Goal: Navigation & Orientation: Find specific page/section

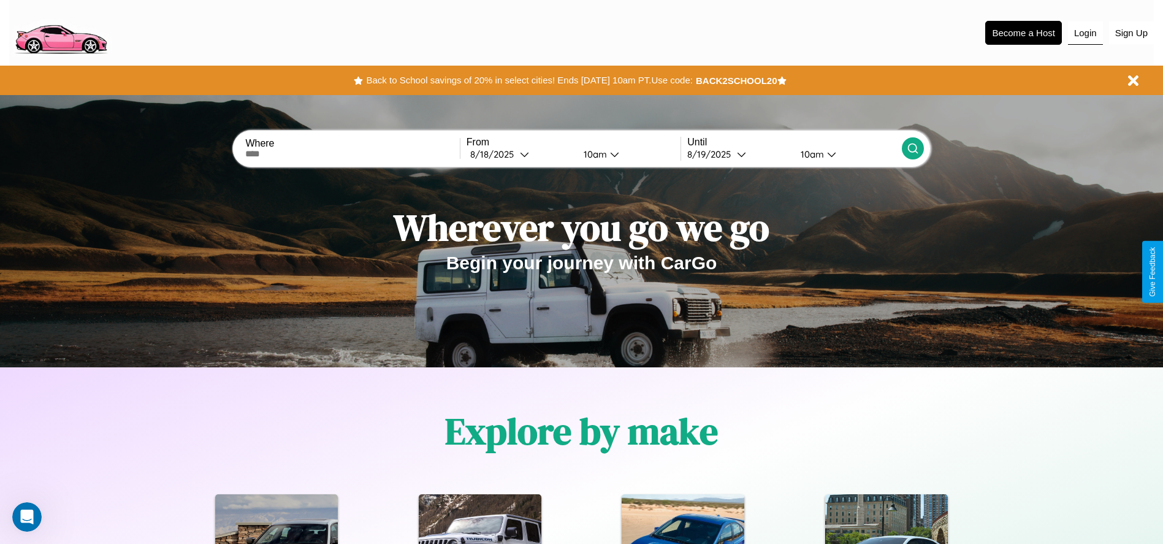
click at [1085, 32] on button "Login" at bounding box center [1085, 32] width 35 height 23
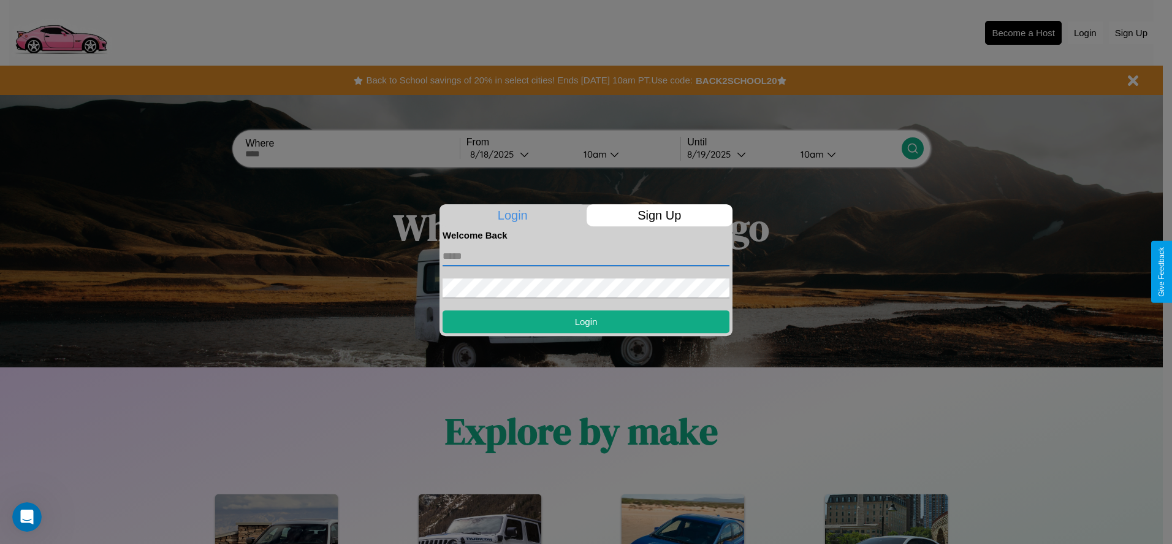
click at [586, 256] on input "text" at bounding box center [586, 256] width 287 height 20
type input "**********"
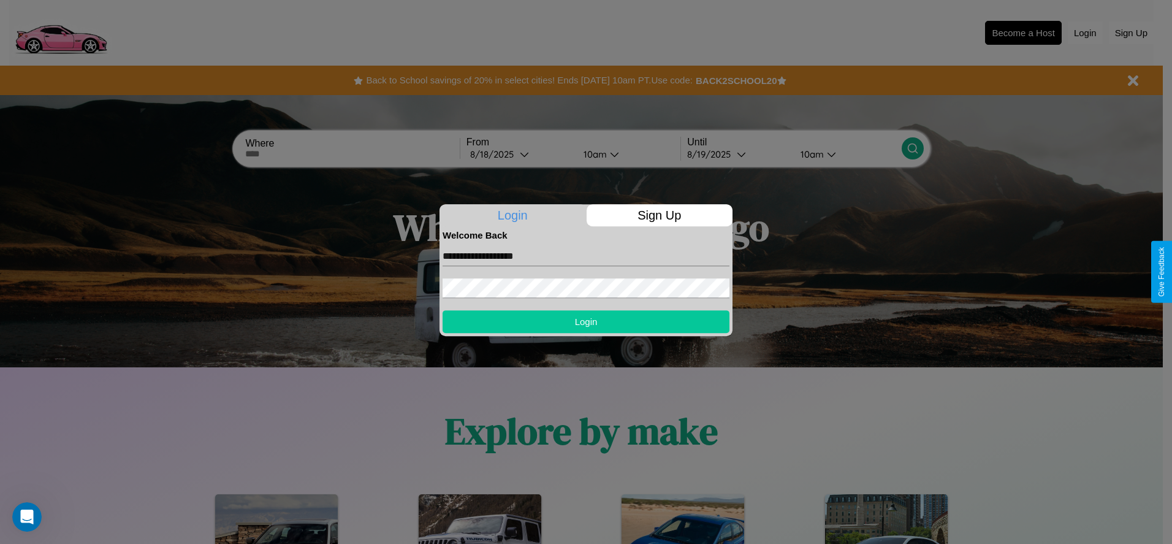
click at [586, 321] on button "Login" at bounding box center [586, 321] width 287 height 23
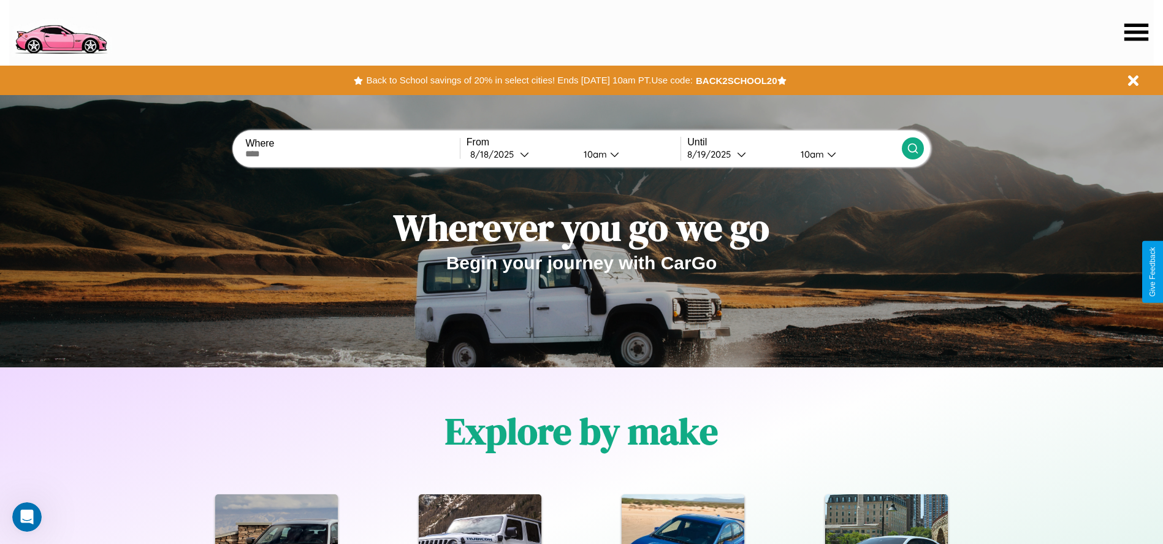
scroll to position [254, 0]
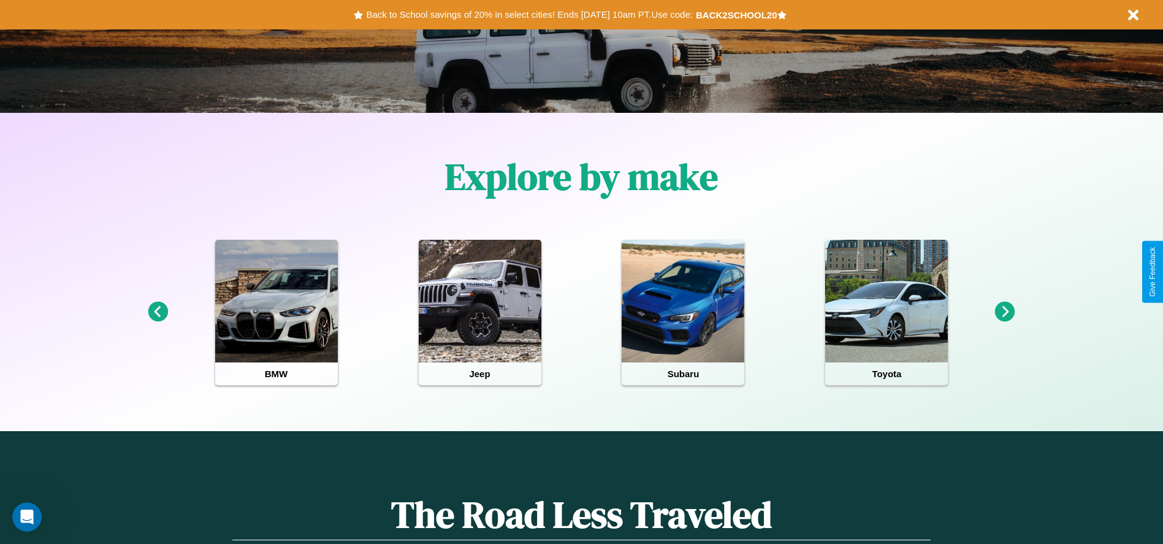
click at [1005, 312] on icon at bounding box center [1005, 312] width 20 height 20
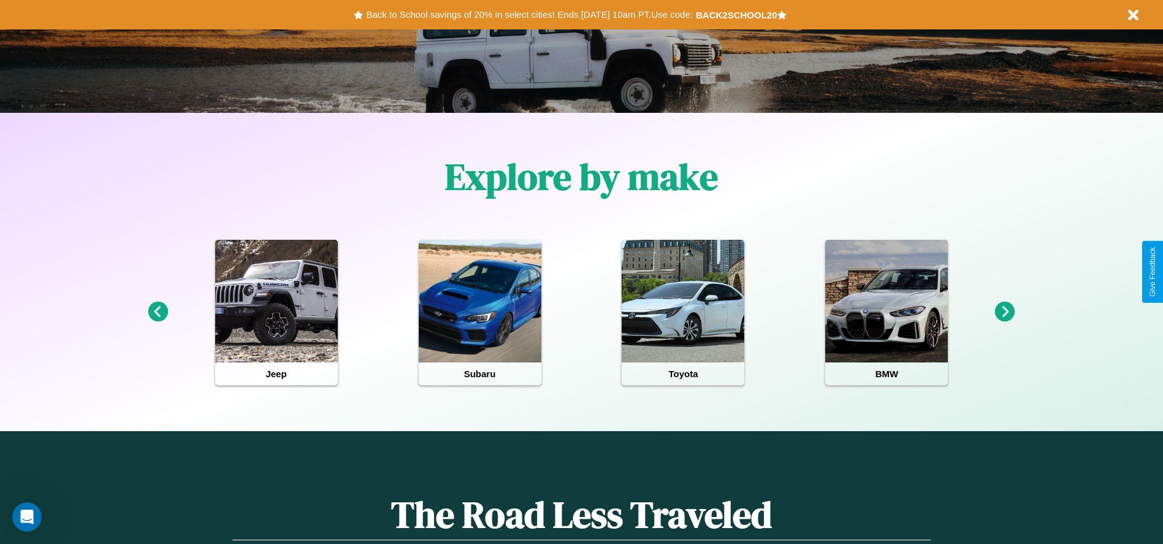
click at [1005, 312] on icon at bounding box center [1005, 312] width 20 height 20
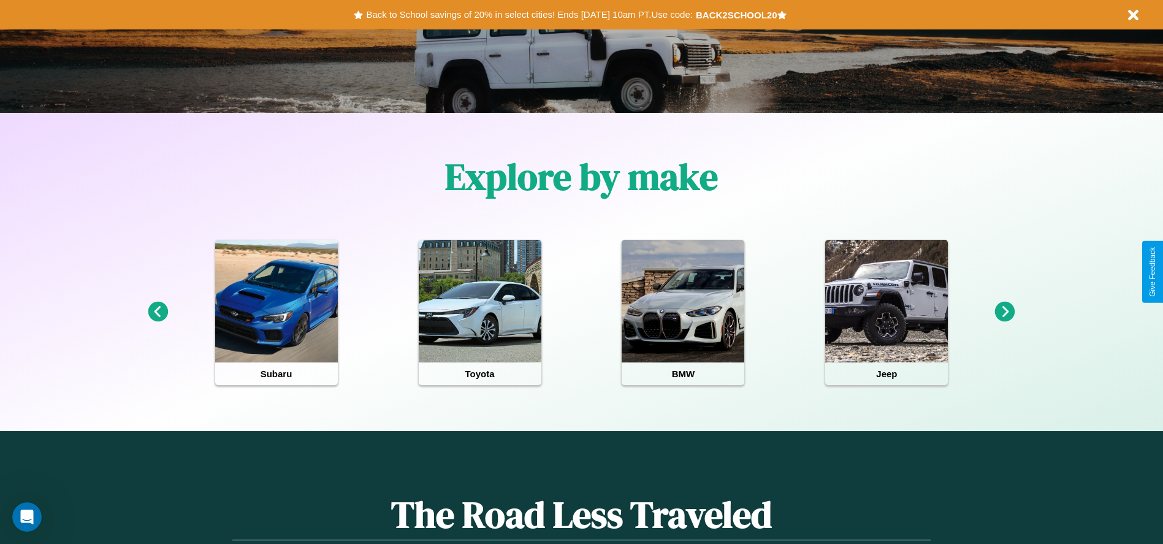
click at [1005, 312] on icon at bounding box center [1005, 312] width 20 height 20
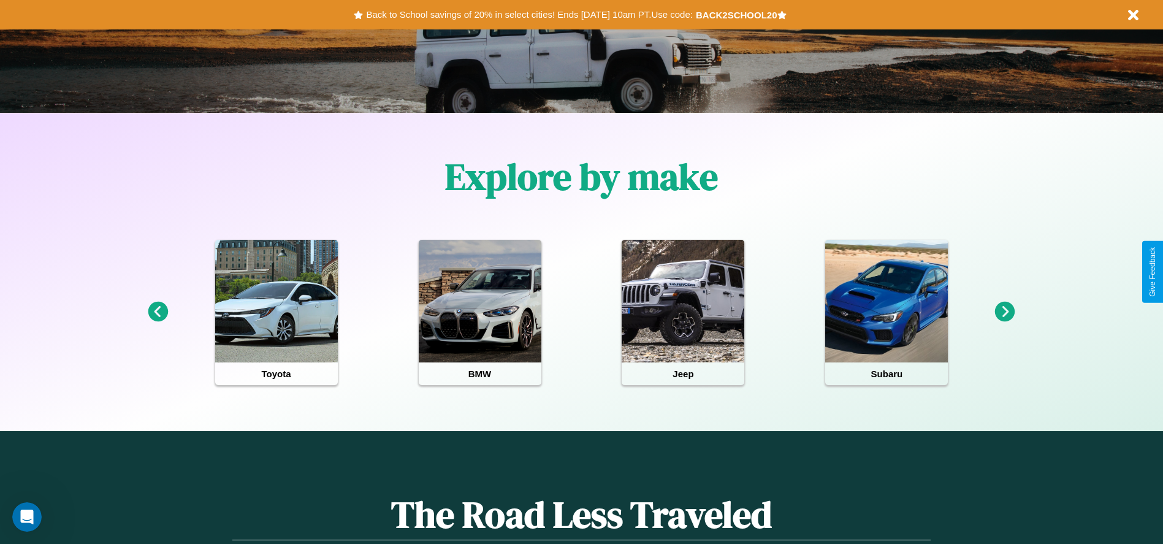
click at [158, 312] on icon at bounding box center [158, 312] width 20 height 20
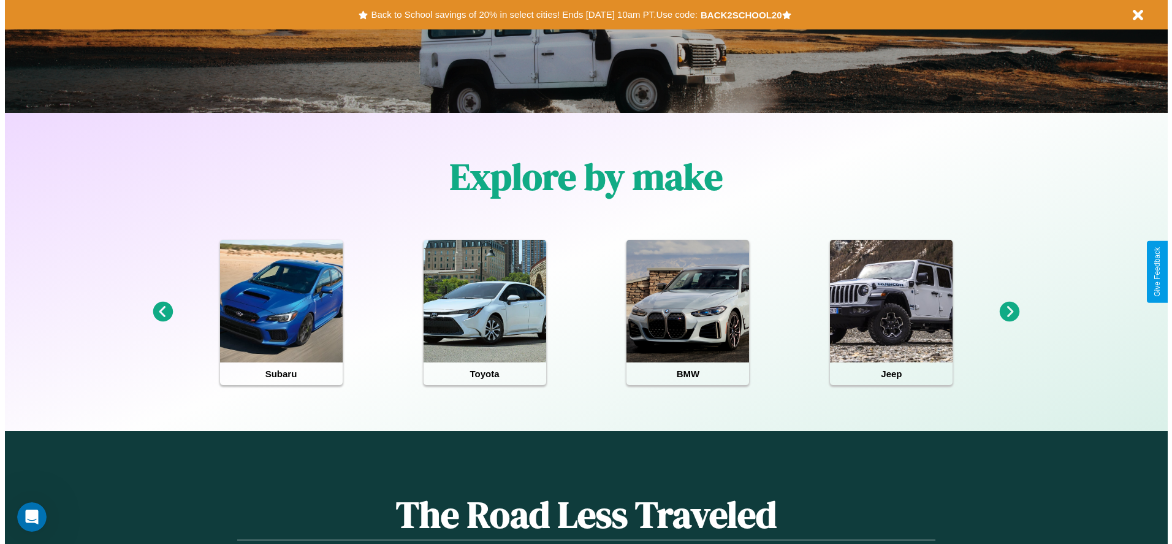
scroll to position [0, 0]
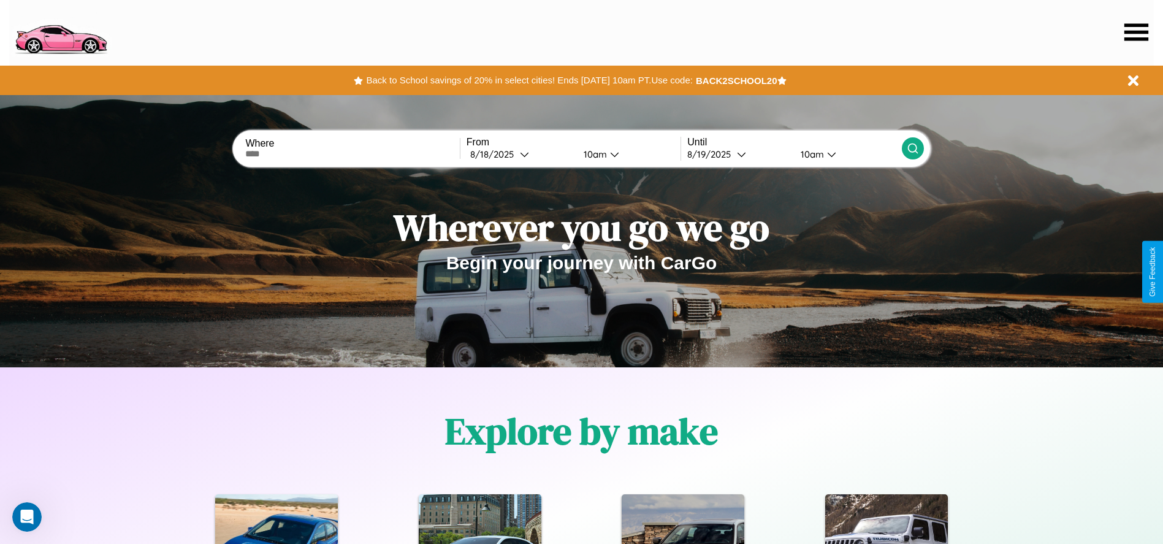
click at [1136, 32] on icon at bounding box center [1136, 31] width 24 height 17
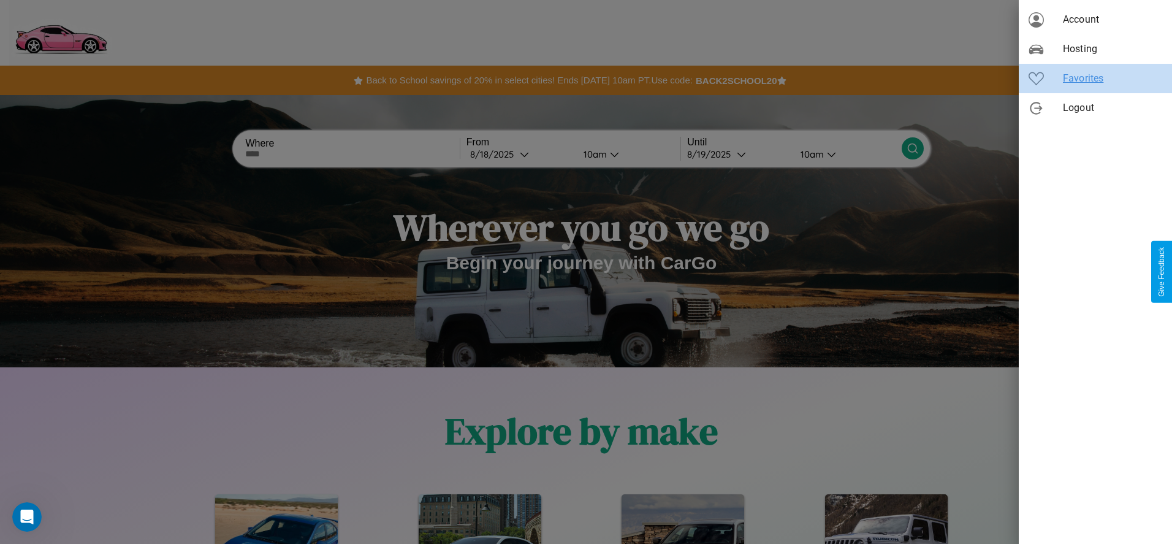
click at [1095, 78] on span "Favorites" at bounding box center [1112, 78] width 99 height 15
